Goal: Information Seeking & Learning: Find specific page/section

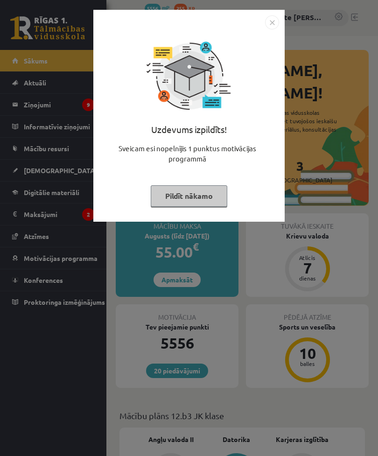
click at [212, 198] on button "Pildīt nākamo" at bounding box center [189, 195] width 77 height 21
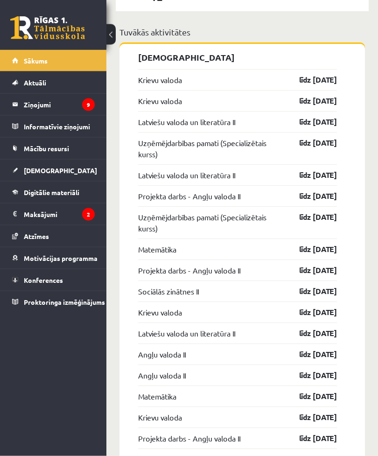
scroll to position [1041, 0]
click at [28, 106] on legend "Ziņojumi 9" at bounding box center [59, 104] width 71 height 21
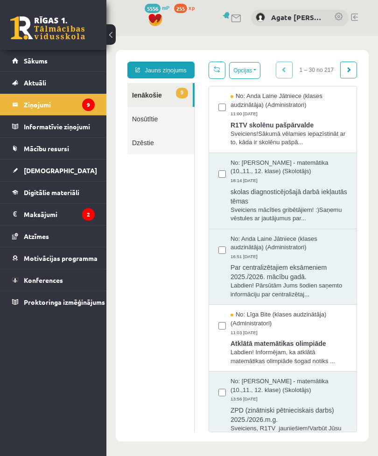
click at [238, 121] on span "R1TV skolēnu pašpārvalde" at bounding box center [289, 124] width 117 height 12
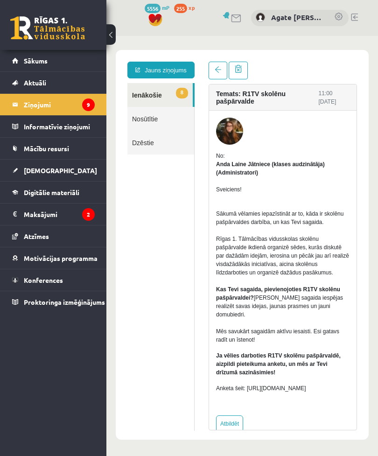
click at [232, 388] on p "Anketa šeit: https://forms.gle/KiGbehqJisokGurV9" at bounding box center [282, 388] width 133 height 8
click at [283, 388] on p "Anketa šeit: https://forms.gle/KiGbehqJisokGurV9" at bounding box center [282, 388] width 133 height 8
copy p "https://forms.gle/KiGbehqJisokGurV9"
click at [146, 102] on link "8 Ienākošie" at bounding box center [159, 95] width 65 height 24
click at [149, 100] on link "8 Ienākošie" at bounding box center [159, 95] width 65 height 24
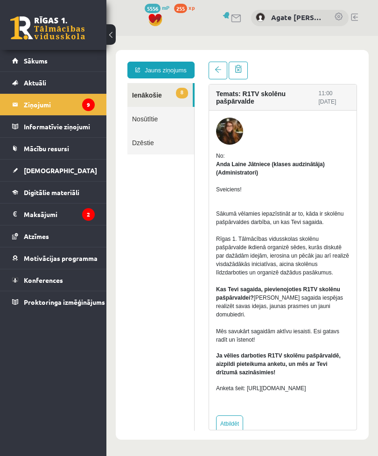
click at [153, 109] on link "Nosūtītie" at bounding box center [160, 119] width 67 height 24
click at [33, 67] on link "Sākums" at bounding box center [53, 60] width 83 height 21
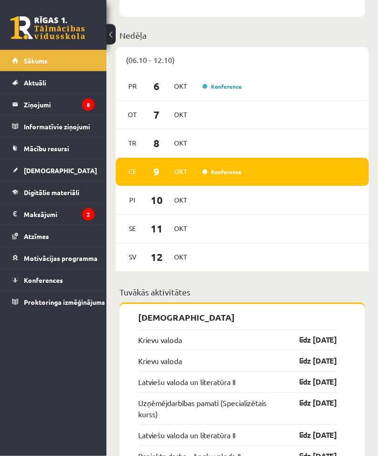
scroll to position [781, 0]
click at [42, 111] on legend "Ziņojumi 8" at bounding box center [59, 104] width 71 height 21
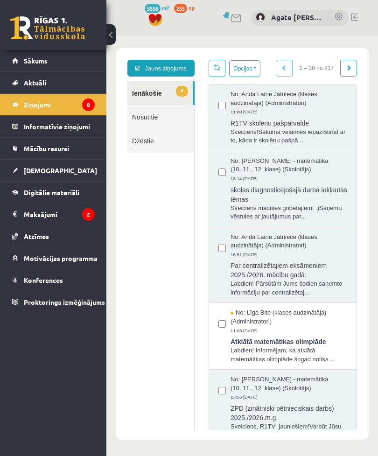
scroll to position [2, 0]
click at [149, 15] on span at bounding box center [155, 20] width 14 height 14
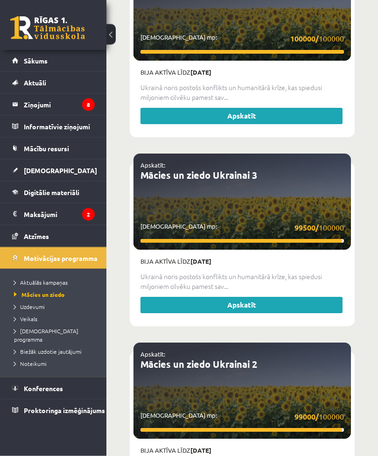
scroll to position [2648, 0]
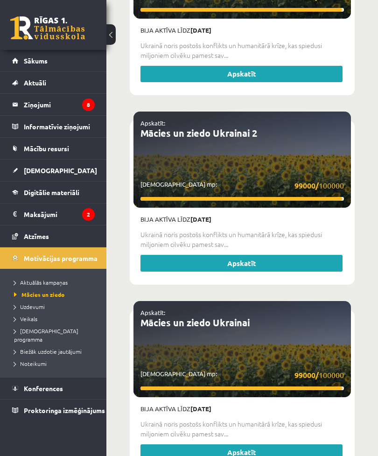
click at [23, 320] on span "Veikals" at bounding box center [25, 318] width 23 height 7
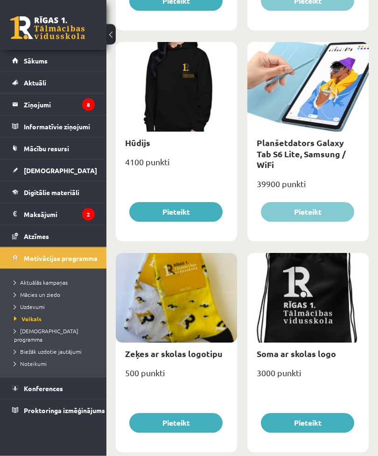
scroll to position [1148, 0]
